Goal: Task Accomplishment & Management: Use online tool/utility

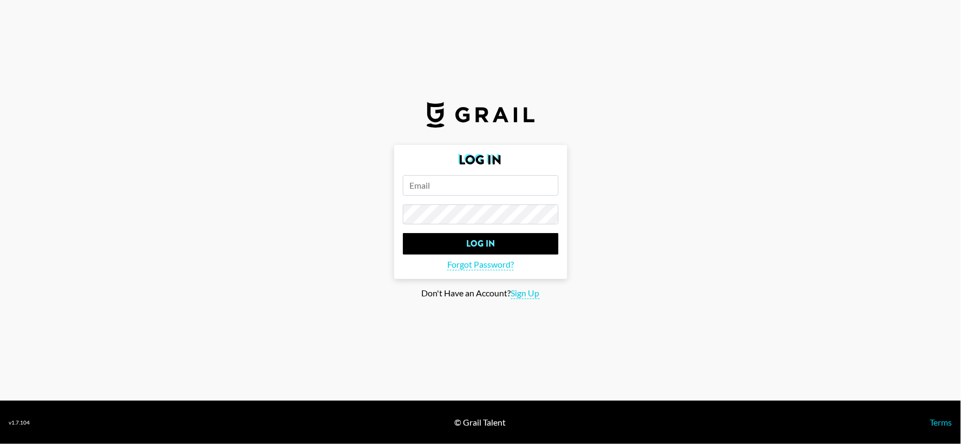
click at [515, 175] on input "email" at bounding box center [481, 185] width 156 height 21
type input "[EMAIL_ADDRESS][PERSON_NAME][DOMAIN_NAME]"
click at [403, 233] on input "Log In" at bounding box center [481, 244] width 156 height 22
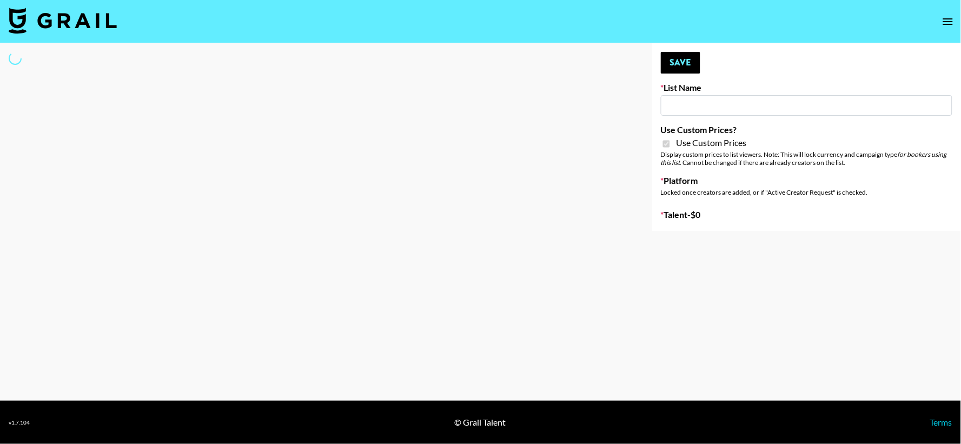
type input "Foreo Q4"
checkbox input "true"
select select "Song"
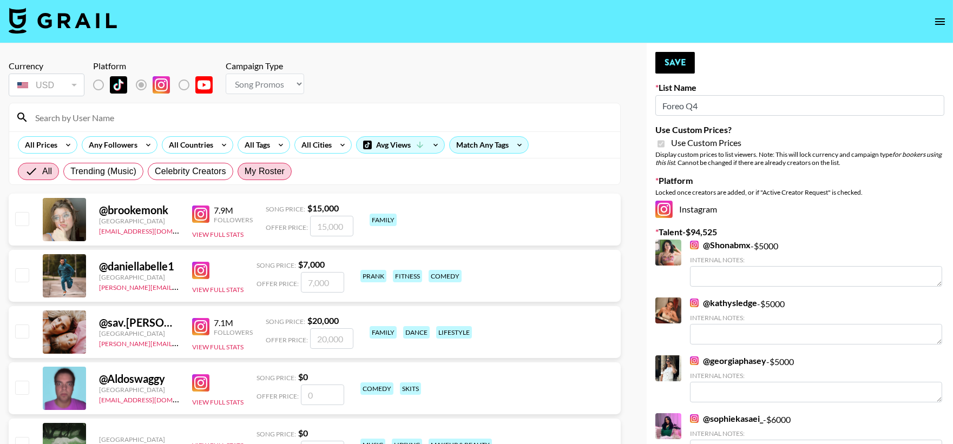
click at [272, 165] on span "My Roster" at bounding box center [265, 171] width 40 height 13
click at [245, 171] on input "My Roster" at bounding box center [245, 171] width 0 height 0
radio input "true"
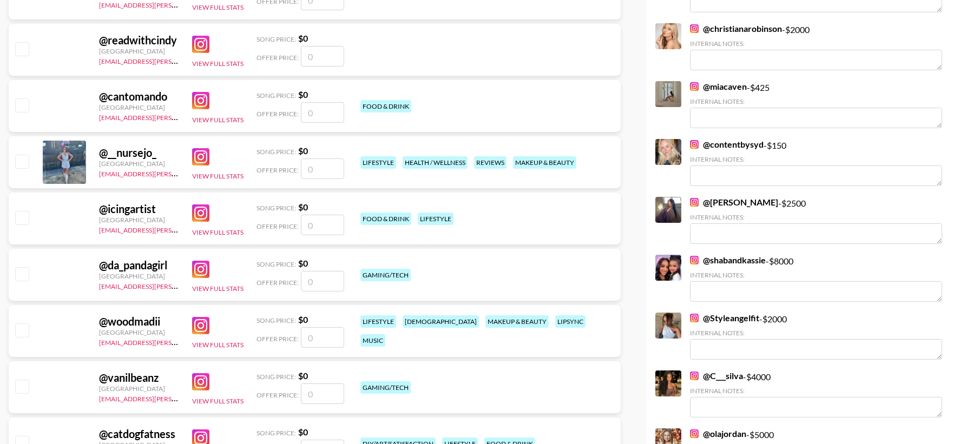
scroll to position [560, 0]
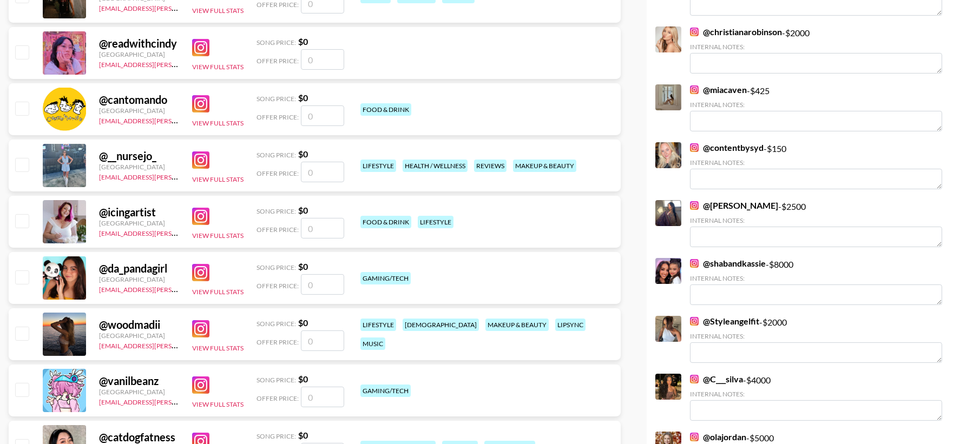
click at [199, 157] on img at bounding box center [200, 159] width 17 height 17
click at [19, 166] on input "checkbox" at bounding box center [21, 164] width 13 height 13
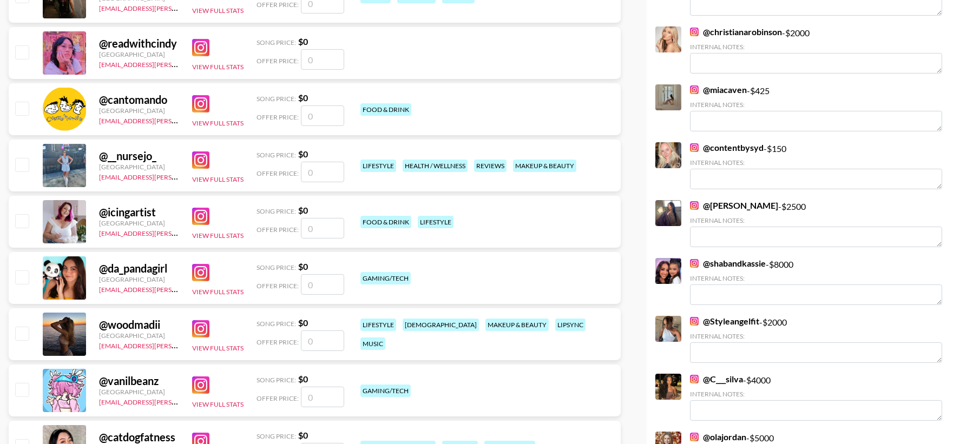
click at [19, 166] on input "checkbox" at bounding box center [21, 164] width 13 height 13
click at [32, 165] on div "@ __nursejo_ [GEOGRAPHIC_DATA] [EMAIL_ADDRESS][PERSON_NAME][DOMAIN_NAME] View F…" at bounding box center [315, 166] width 612 height 52
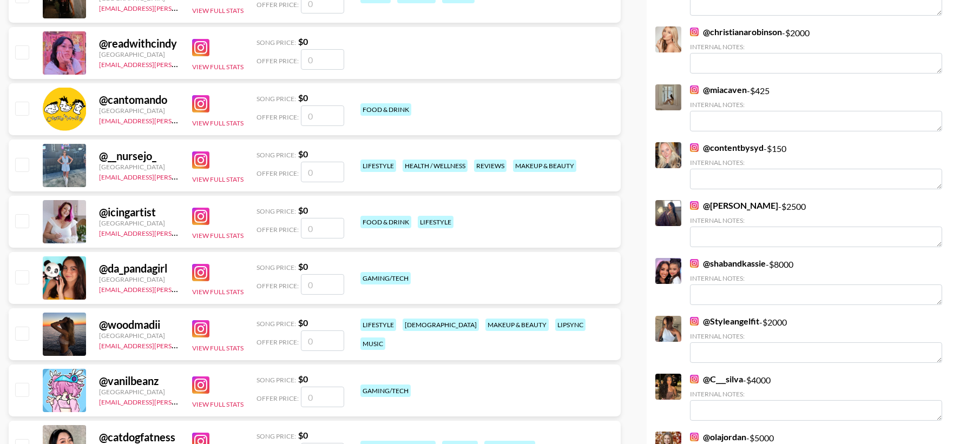
click at [22, 163] on input "checkbox" at bounding box center [21, 164] width 13 height 13
checkbox input "false"
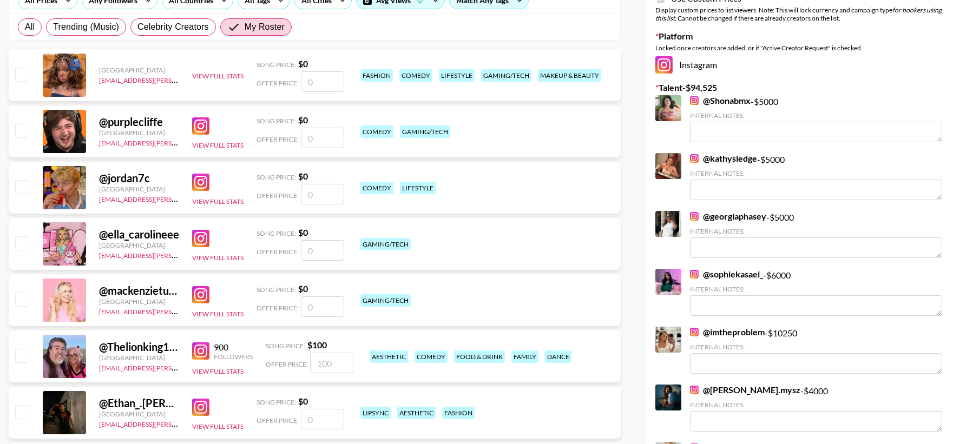
scroll to position [0, 0]
